Goal: Task Accomplishment & Management: Use online tool/utility

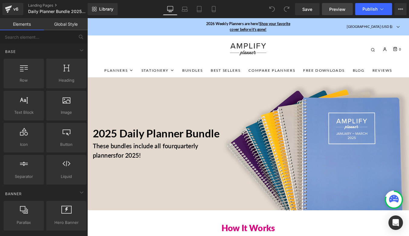
click at [333, 10] on span "Preview" at bounding box center [337, 9] width 16 height 6
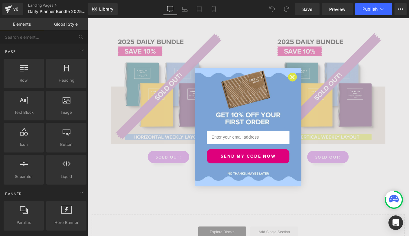
scroll to position [322, 0]
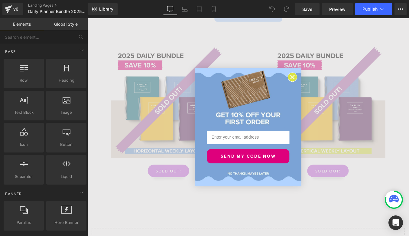
click at [316, 85] on circle "Close dialog" at bounding box center [321, 85] width 10 height 10
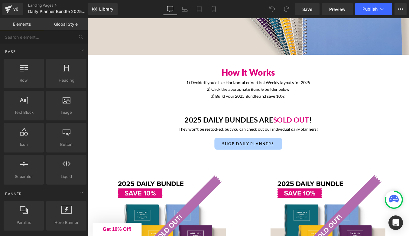
scroll to position [0, 0]
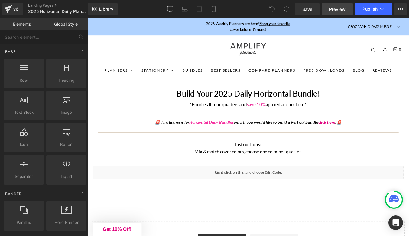
click at [334, 12] on span "Preview" at bounding box center [337, 9] width 16 height 6
click at [12, 11] on div "v6" at bounding box center [16, 9] width 8 height 8
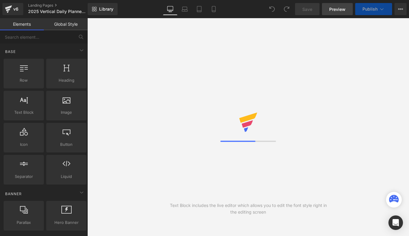
click at [335, 11] on span "Preview" at bounding box center [337, 9] width 16 height 6
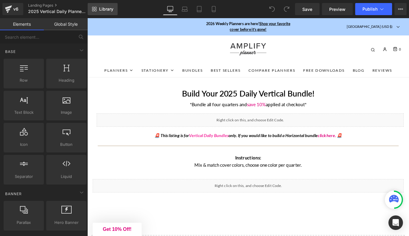
click at [102, 9] on span "Library" at bounding box center [106, 8] width 14 height 5
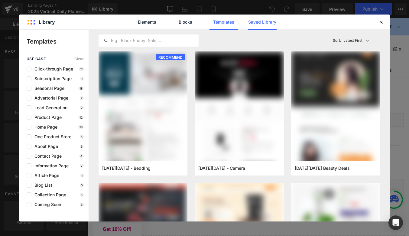
click at [263, 21] on link "Saved Library" at bounding box center [262, 22] width 29 height 15
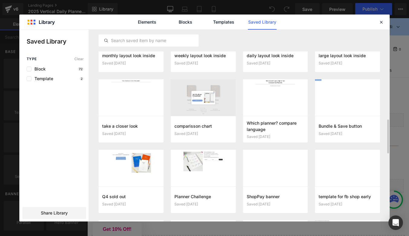
scroll to position [141, 0]
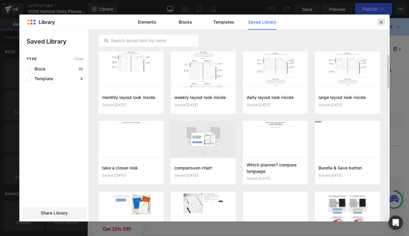
click at [382, 21] on icon at bounding box center [380, 21] width 5 height 5
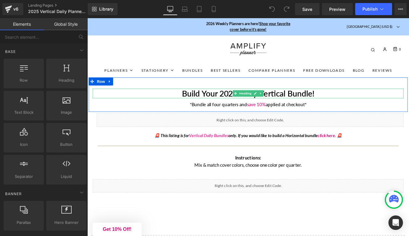
click at [241, 98] on div "Build Your 2025 Daily Vertical Bundle! Heading" at bounding box center [270, 103] width 354 height 11
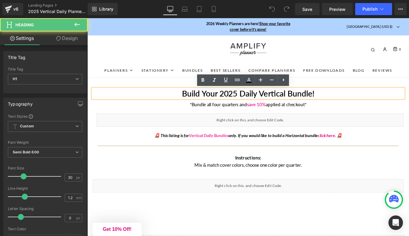
click at [251, 105] on h1 "Build Your 2025 Daily Vertical Bundle!" at bounding box center [270, 103] width 354 height 11
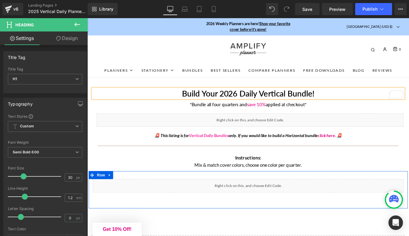
click at [356, 228] on div "Liquid Row" at bounding box center [270, 213] width 363 height 42
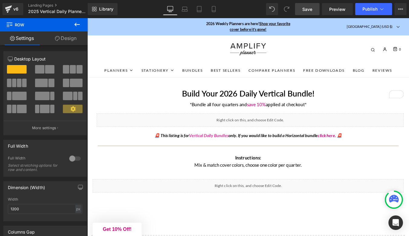
click at [312, 8] on span "Save" at bounding box center [307, 9] width 10 height 6
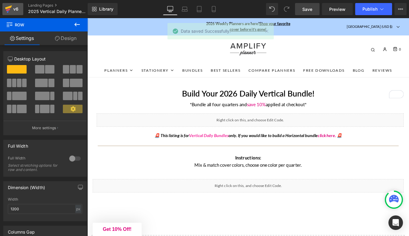
click at [17, 6] on div "v6" at bounding box center [16, 9] width 8 height 8
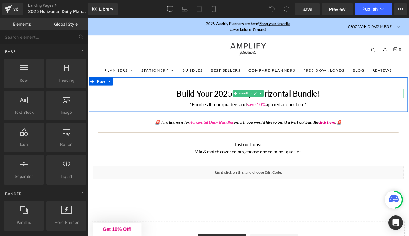
click at [243, 103] on h1 "Build Your 2025 Daily Horizontal Bundle!" at bounding box center [270, 103] width 354 height 11
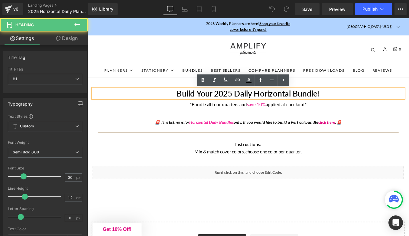
click at [245, 103] on h1 "Build Your 2025 Daily Horizontal Bundle!" at bounding box center [270, 103] width 354 height 11
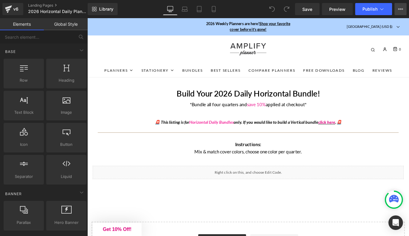
click at [398, 6] on button "View Live Page View with current Template Save Template to Library Schedule Pub…" at bounding box center [400, 9] width 12 height 12
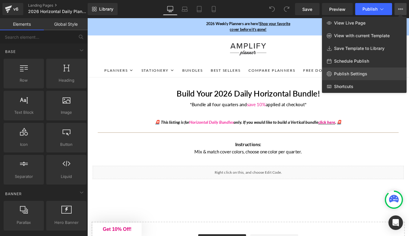
click at [363, 70] on link "Publish Settings" at bounding box center [364, 73] width 85 height 13
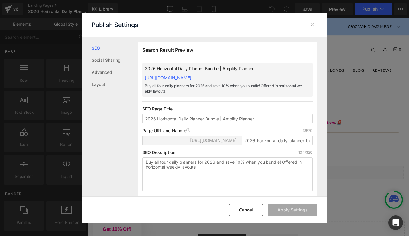
scroll to position [0, 0]
click at [311, 22] on icon at bounding box center [313, 25] width 6 height 6
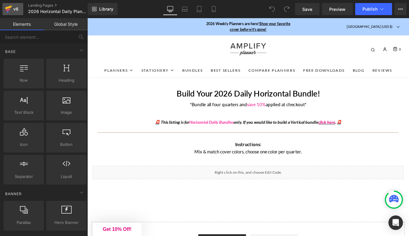
click at [18, 8] on div "v6" at bounding box center [16, 9] width 8 height 8
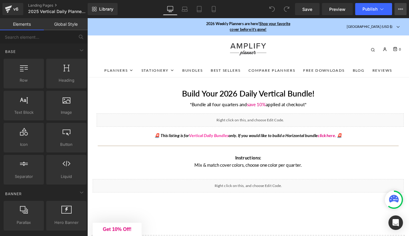
click at [397, 8] on button "View Live Page View with current Template Save Template to Library Schedule Pub…" at bounding box center [400, 9] width 12 height 12
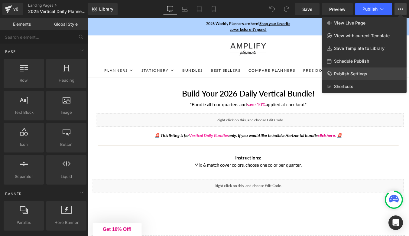
click at [346, 75] on span "Publish Settings" at bounding box center [350, 73] width 33 height 5
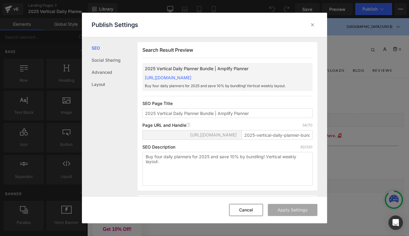
scroll to position [0, 0]
click at [154, 118] on input "2025 Vertical Daily Planner Bundle | Amplify Planner" at bounding box center [227, 113] width 170 height 10
type input "2026 Vertical Daily Planner Bundle | Amplify Planner"
click at [253, 139] on input "2025-vertical-daily-planner-bundle" at bounding box center [277, 135] width 71 height 10
type input "2026-vertical-daily-planner-bundle"
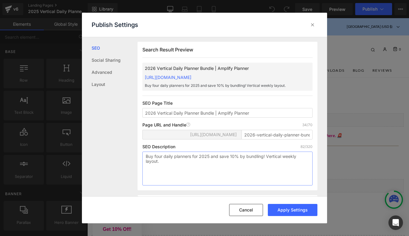
click at [0, 0] on textarea "Buy four daily planners for 2025 and save 10% by bundling! Vertical weekly layo…" at bounding box center [0, 0] width 0 height 0
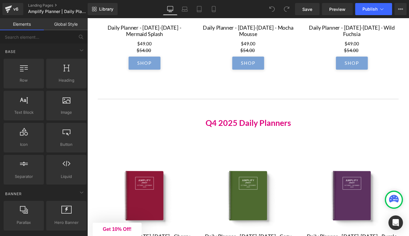
scroll to position [510, 0]
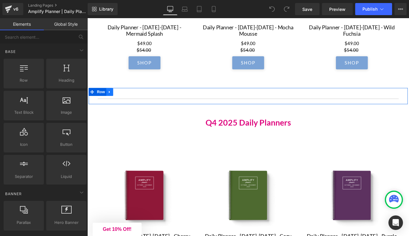
click at [112, 102] on icon at bounding box center [112, 102] width 1 height 3
click at [87, 18] on div at bounding box center [87, 18] width 0 height 0
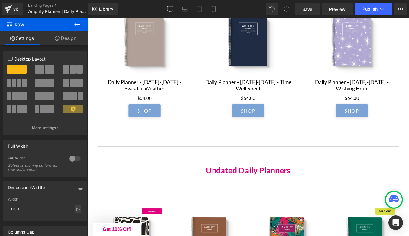
scroll to position [830, 0]
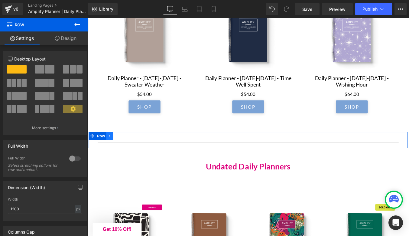
click at [112, 154] on icon at bounding box center [112, 152] width 1 height 3
click at [121, 154] on icon at bounding box center [120, 152] width 4 height 4
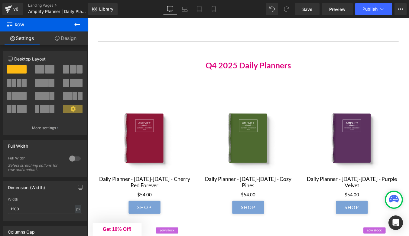
scroll to position [572, 0]
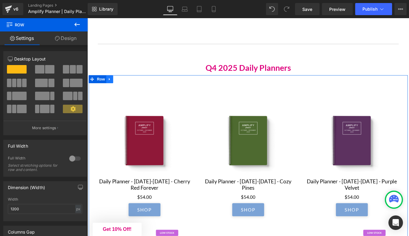
click at [112, 90] on icon at bounding box center [113, 87] width 4 height 5
click at [121, 90] on icon at bounding box center [120, 88] width 4 height 4
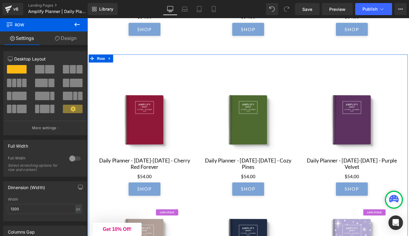
scroll to position [916, 0]
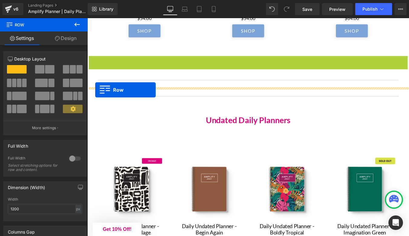
drag, startPoint x: 93, startPoint y: 67, endPoint x: 96, endPoint y: 99, distance: 31.9
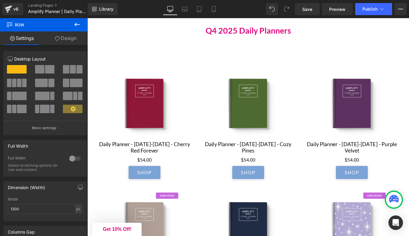
scroll to position [580, 0]
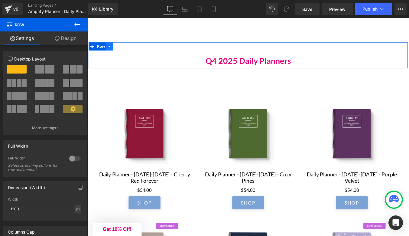
click at [114, 51] on icon at bounding box center [113, 50] width 4 height 5
click at [118, 52] on link at bounding box center [121, 50] width 8 height 9
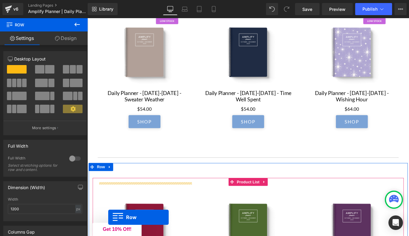
scroll to position [840, 0]
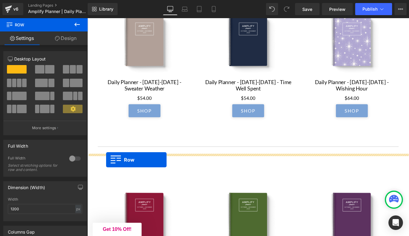
drag, startPoint x: 92, startPoint y: 83, endPoint x: 109, endPoint y: 179, distance: 96.8
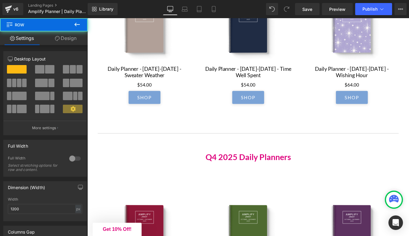
scroll to position [825, 0]
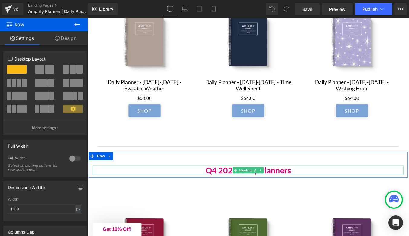
click at [234, 193] on h2 "Q4 2025 Daily Planners" at bounding box center [270, 191] width 354 height 11
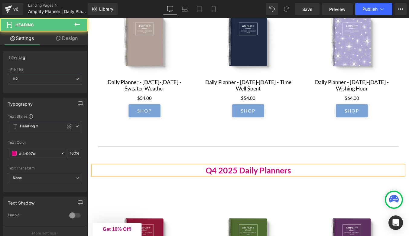
click at [234, 194] on h2 "Q4 2025 Daily Planners" at bounding box center [270, 191] width 354 height 11
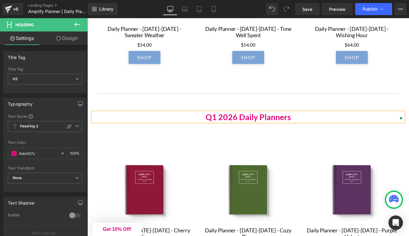
scroll to position [887, 0]
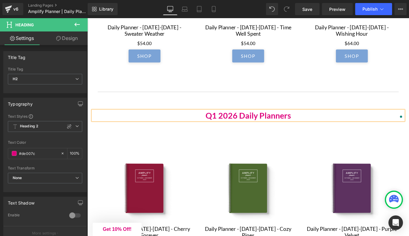
click at [225, 203] on link "Sale Off" at bounding box center [270, 211] width 106 height 85
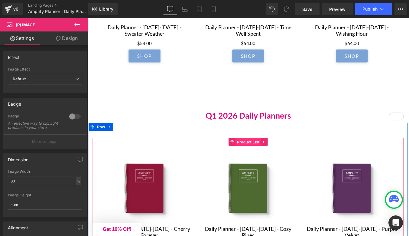
click at [267, 162] on span "Product List" at bounding box center [270, 158] width 29 height 9
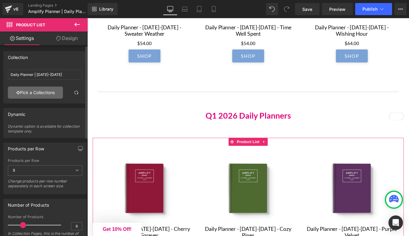
click at [29, 92] on link "Pick a Collections" at bounding box center [35, 92] width 55 height 12
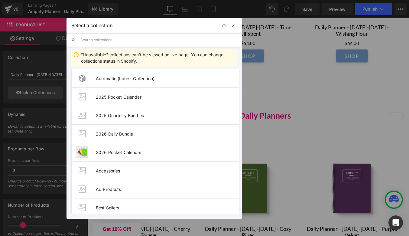
click at [0, 0] on input "text" at bounding box center [0, 0] width 0 height 0
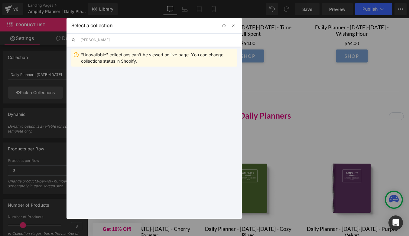
type input "jan"
